Goal: Find specific page/section: Find specific page/section

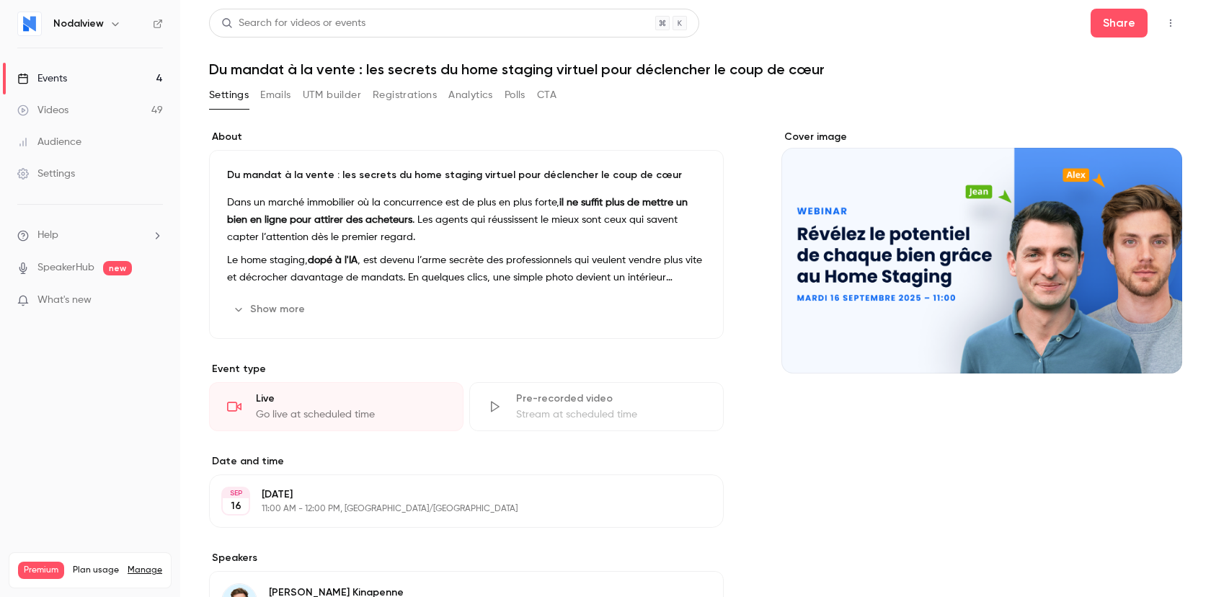
click at [73, 84] on link "Events 4" at bounding box center [90, 79] width 180 height 32
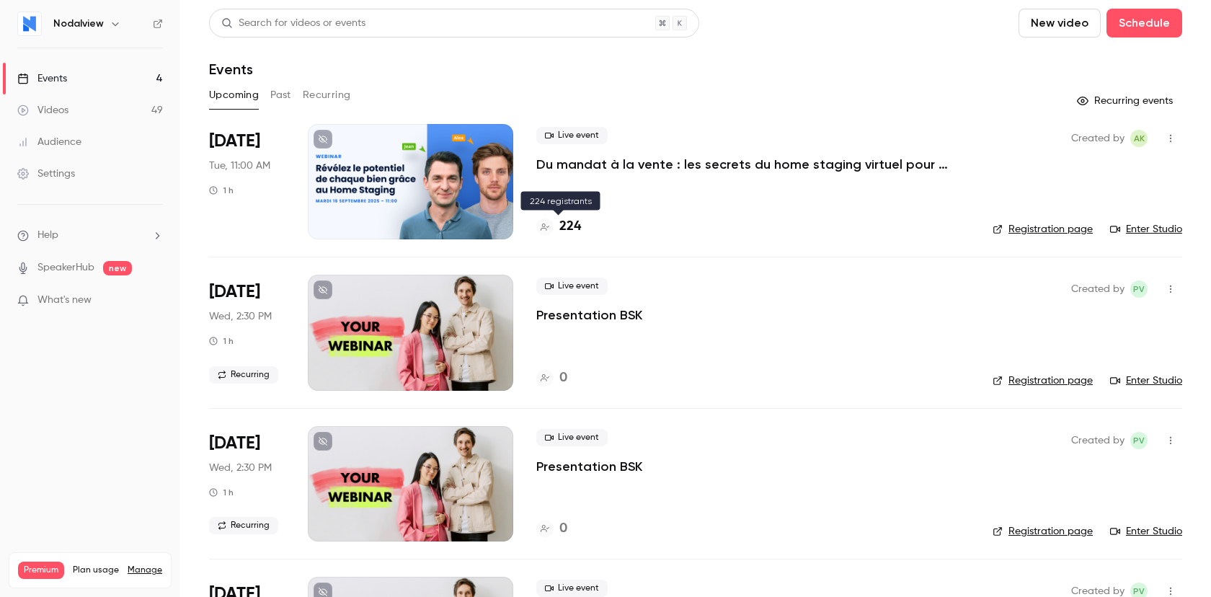
click at [568, 224] on h4 "224" at bounding box center [570, 226] width 22 height 19
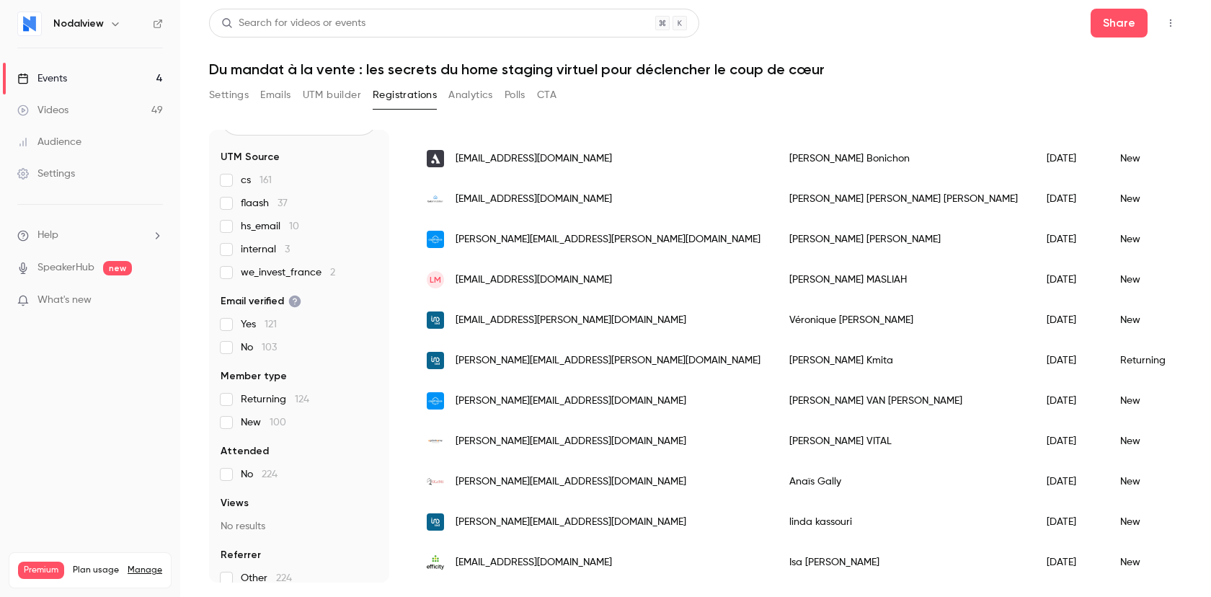
scroll to position [86, 0]
